Goal: Navigation & Orientation: Find specific page/section

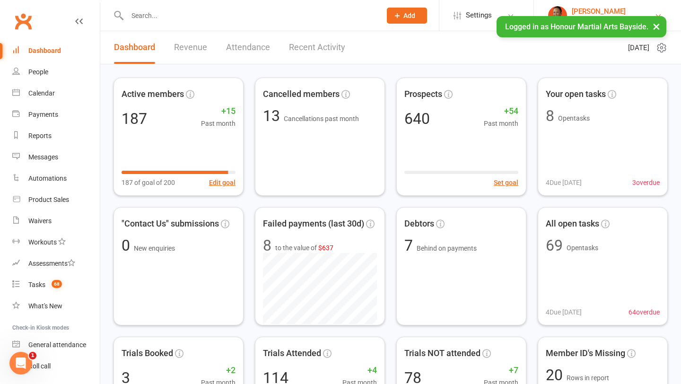
click at [605, 13] on div "[PERSON_NAME]" at bounding box center [613, 11] width 83 height 9
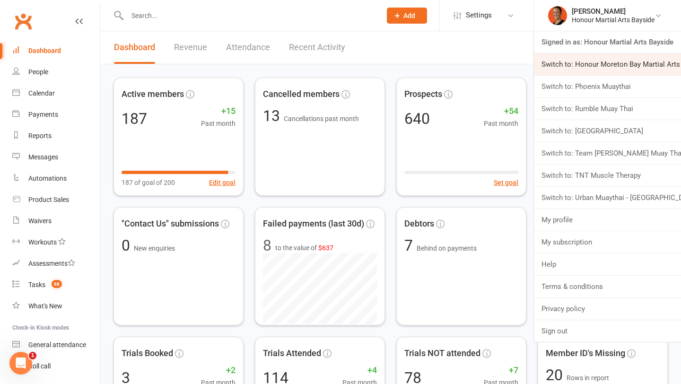
click at [599, 67] on link "Switch to: Honour Moreton Bay Martial Arts Academy" at bounding box center [607, 64] width 147 height 22
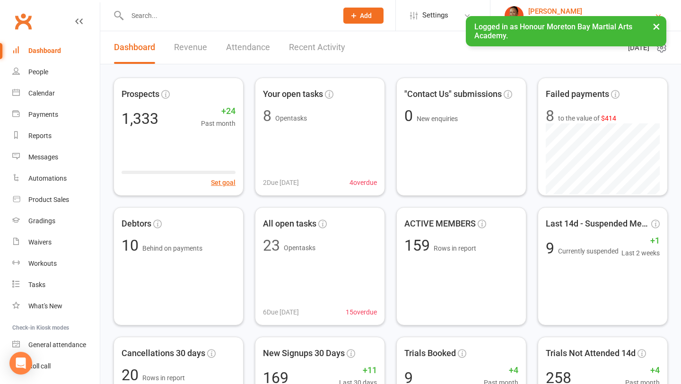
click at [585, 13] on div "[PERSON_NAME]" at bounding box center [591, 11] width 126 height 9
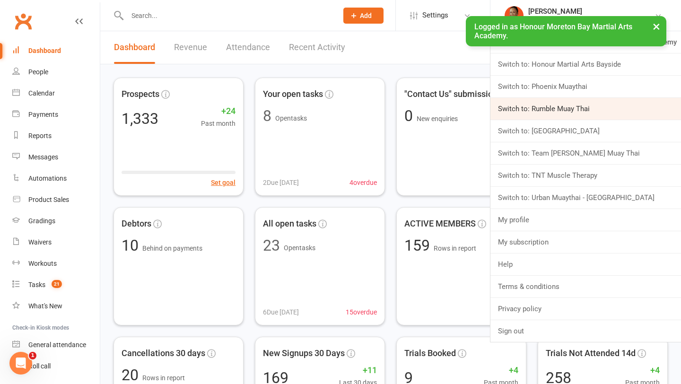
click at [589, 104] on link "Switch to: Rumble Muay Thai" at bounding box center [586, 109] width 191 height 22
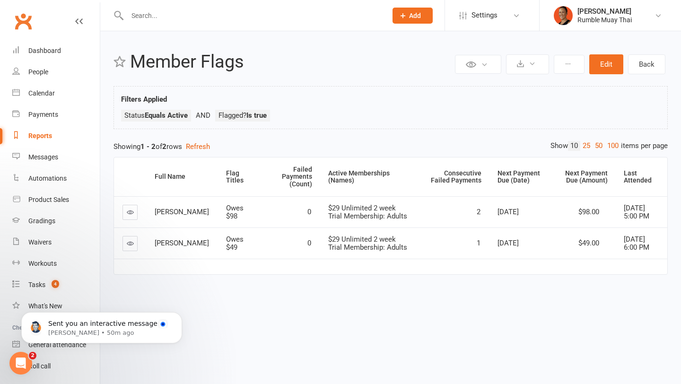
click at [131, 211] on icon at bounding box center [130, 212] width 7 height 7
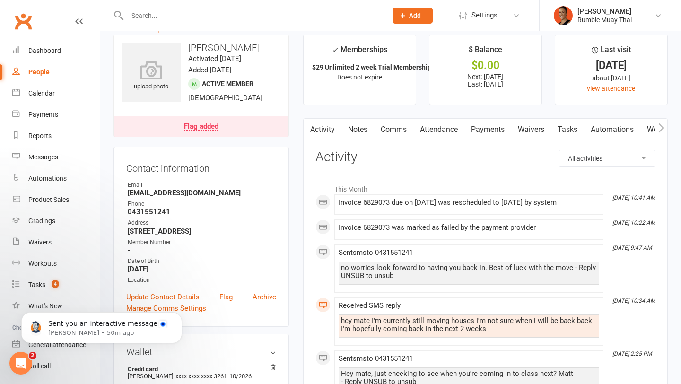
scroll to position [24, 0]
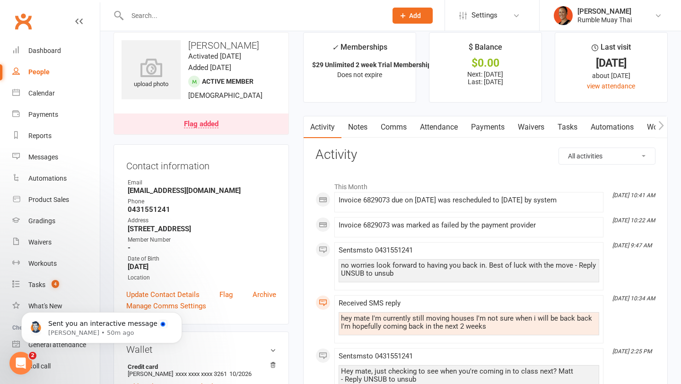
click at [441, 124] on link "Attendance" at bounding box center [438, 127] width 51 height 22
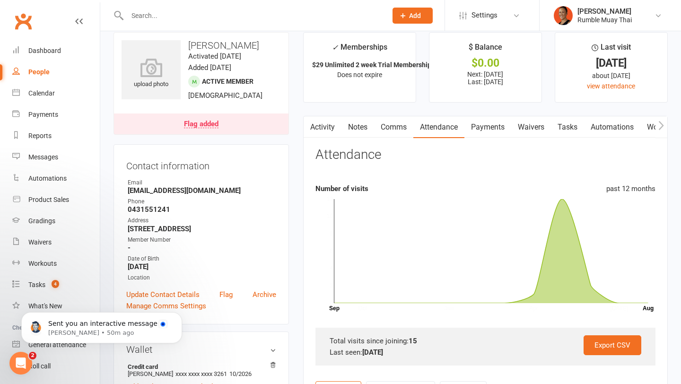
click at [478, 128] on link "Payments" at bounding box center [488, 127] width 47 height 22
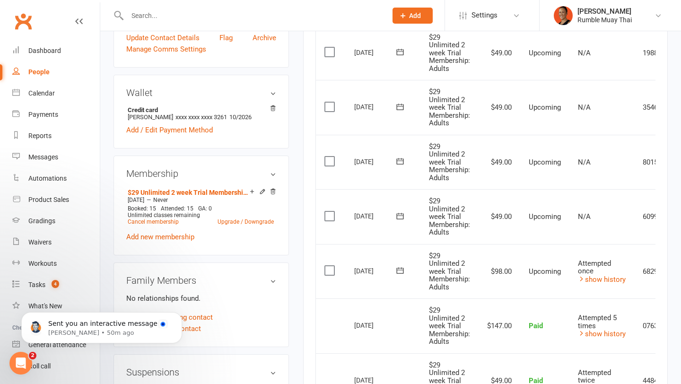
scroll to position [282, 0]
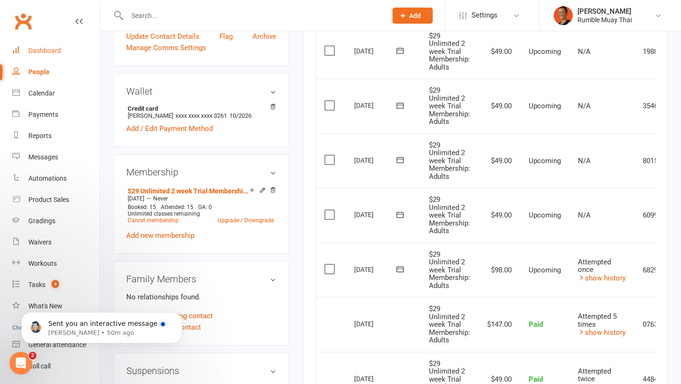
click at [51, 50] on div "Dashboard" at bounding box center [44, 51] width 33 height 8
